Goal: Information Seeking & Learning: Learn about a topic

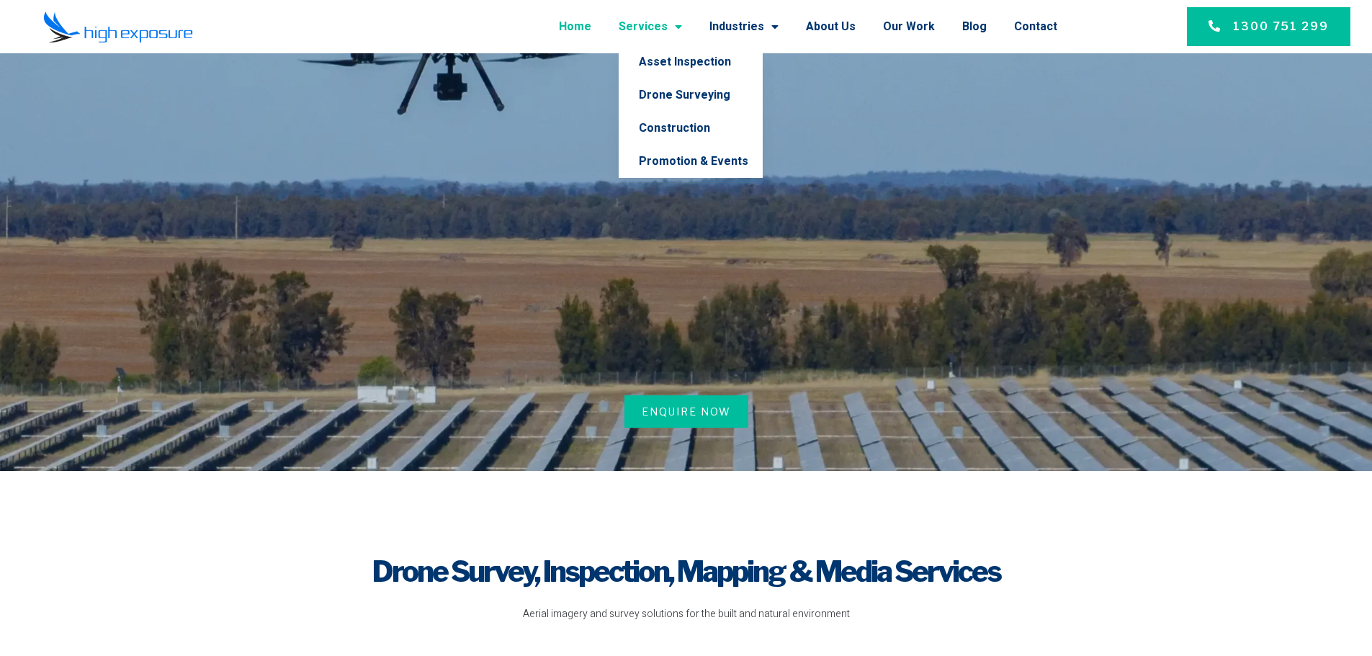
click at [645, 26] on link "Services" at bounding box center [650, 26] width 63 height 37
